Goal: Check status: Check status

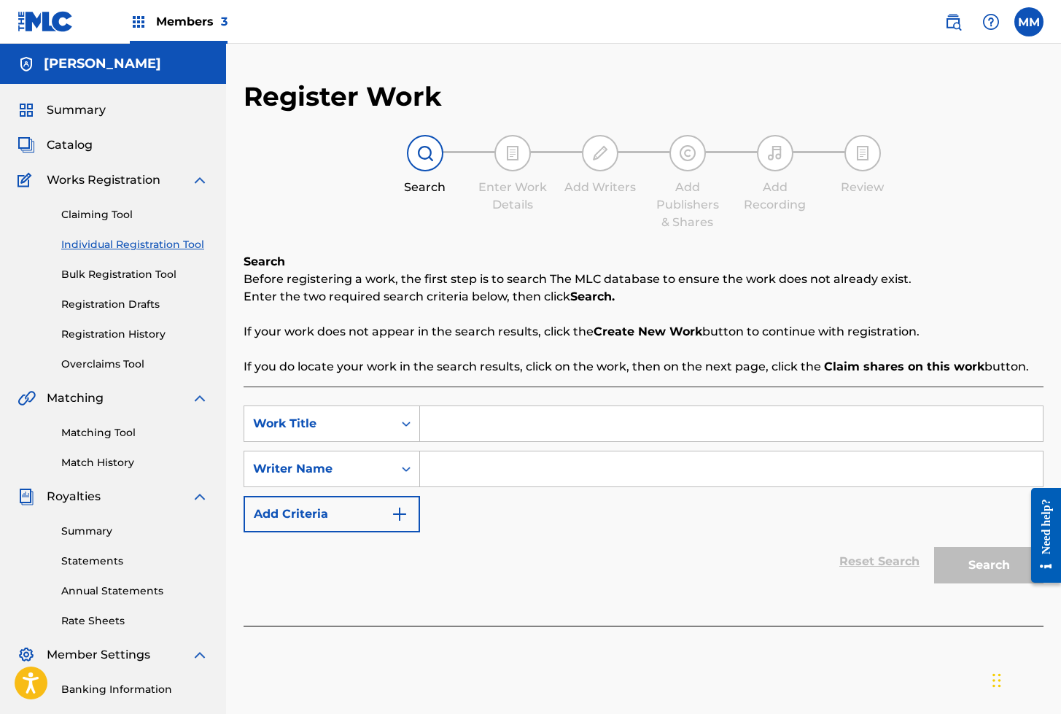
click at [45, 23] on img at bounding box center [46, 21] width 56 height 21
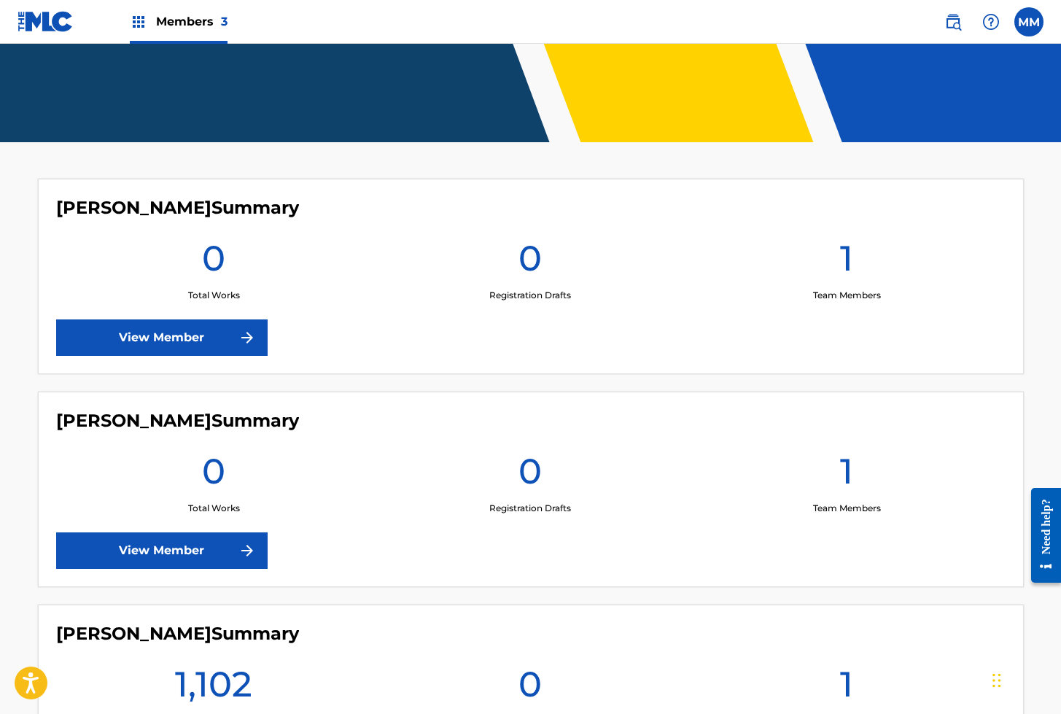
scroll to position [459, 0]
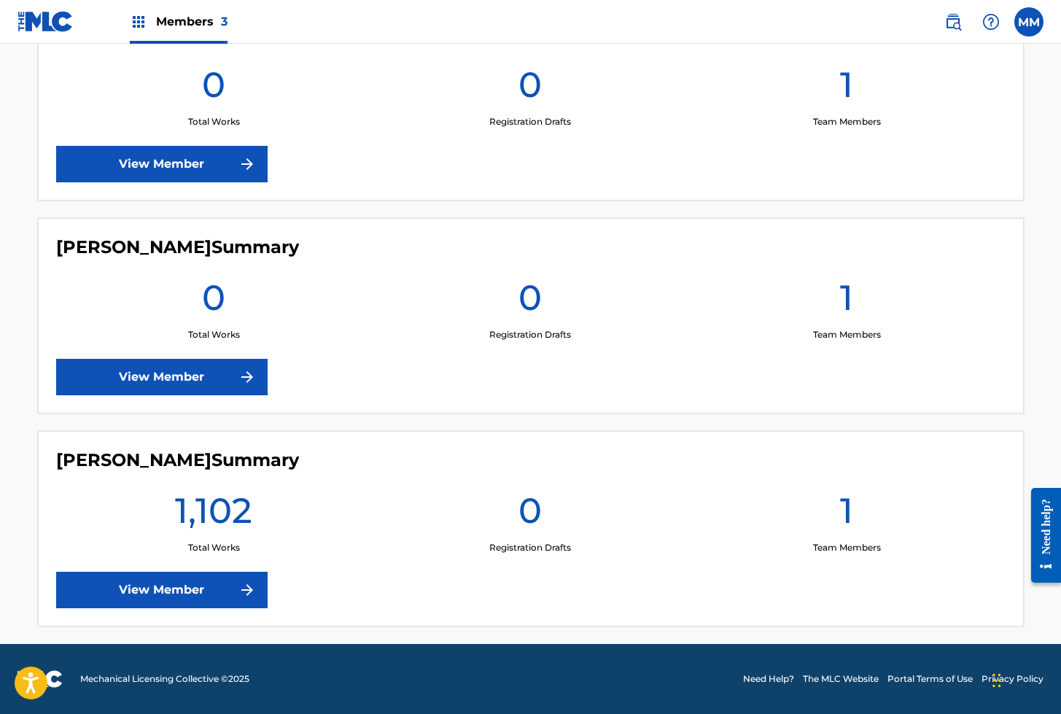
click at [214, 592] on link "View Member" at bounding box center [162, 590] width 212 height 36
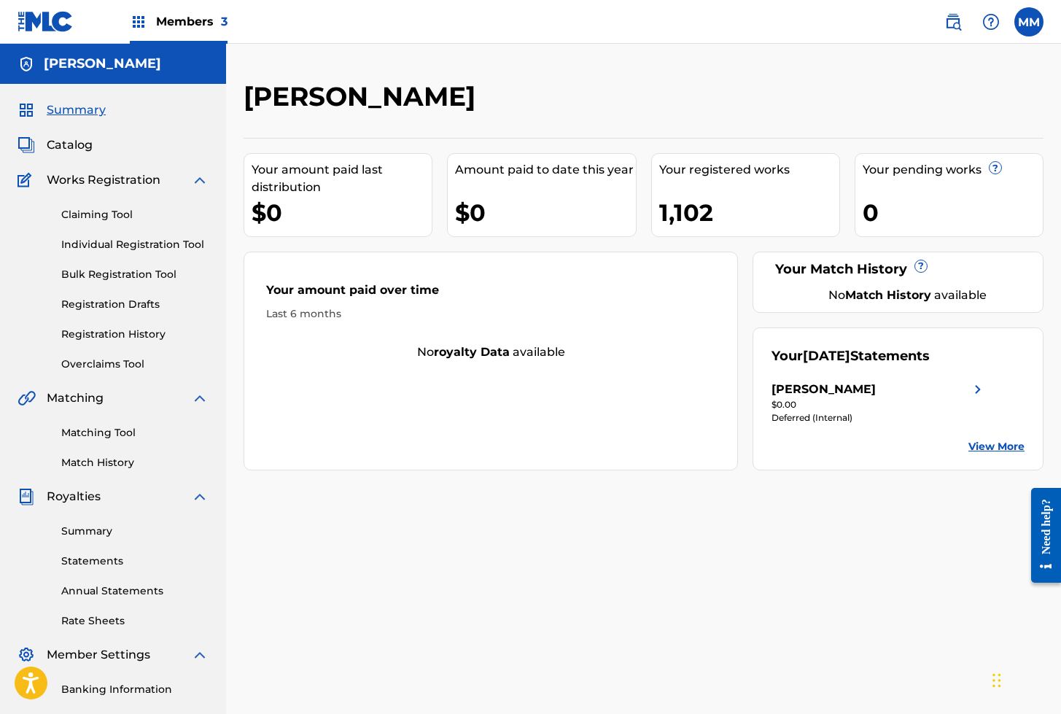
click at [100, 334] on link "Registration History" at bounding box center [134, 334] width 147 height 15
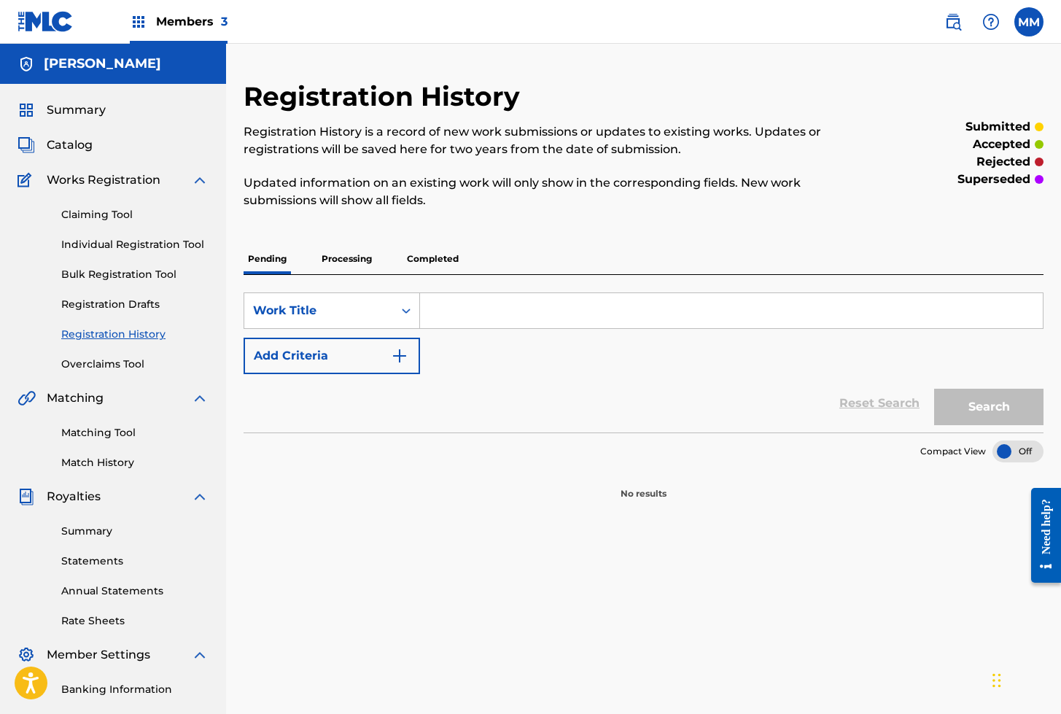
click at [344, 257] on p "Processing" at bounding box center [346, 259] width 59 height 31
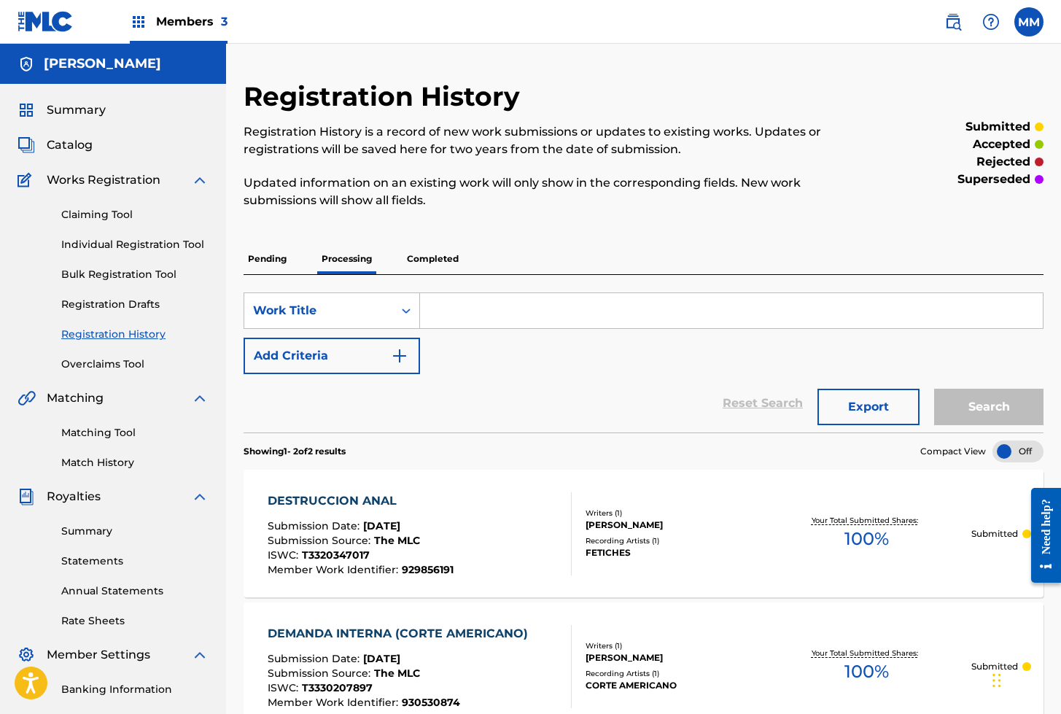
click at [412, 262] on p "Completed" at bounding box center [433, 259] width 61 height 31
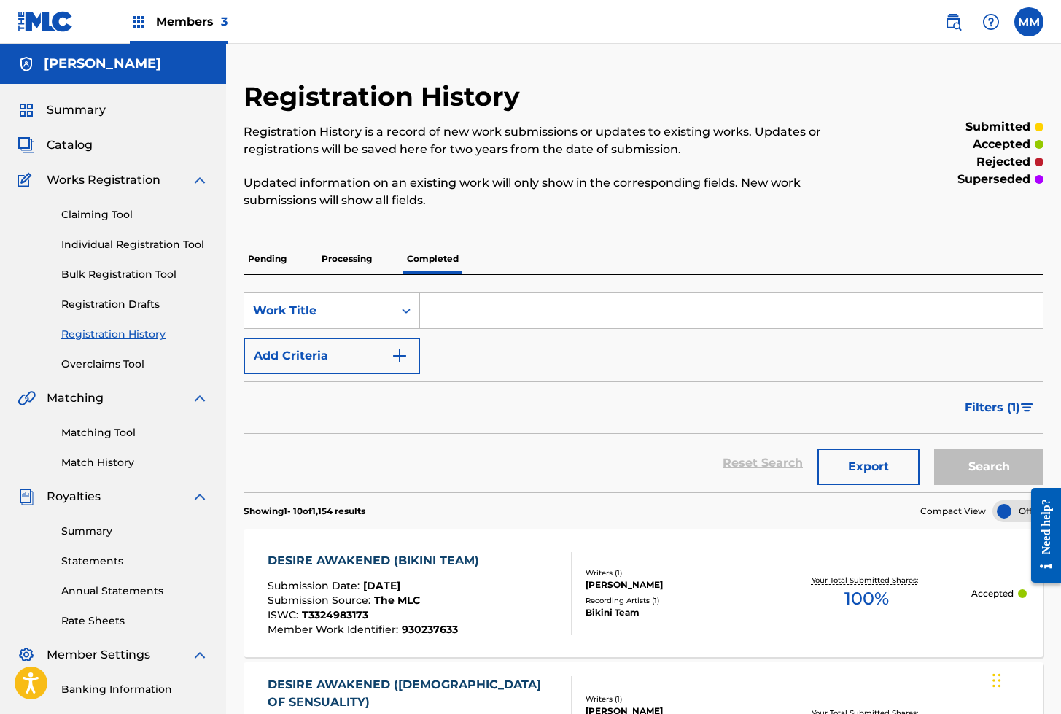
click at [76, 106] on span "Summary" at bounding box center [76, 110] width 59 height 18
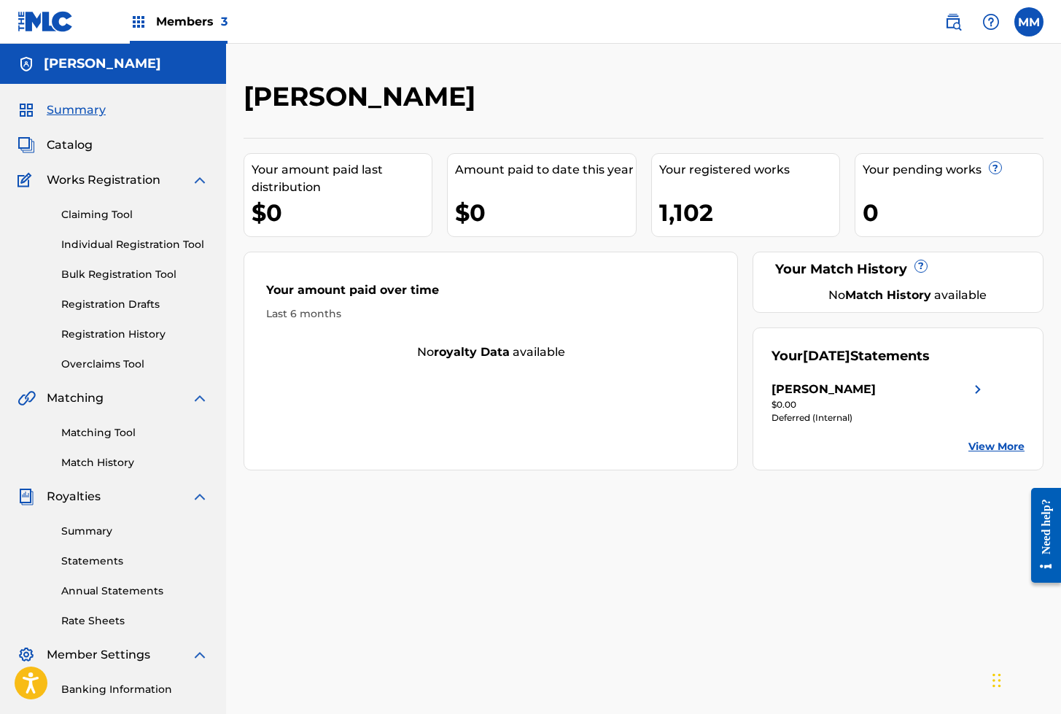
click at [74, 144] on span "Catalog" at bounding box center [70, 145] width 46 height 18
